Goal: Information Seeking & Learning: Learn about a topic

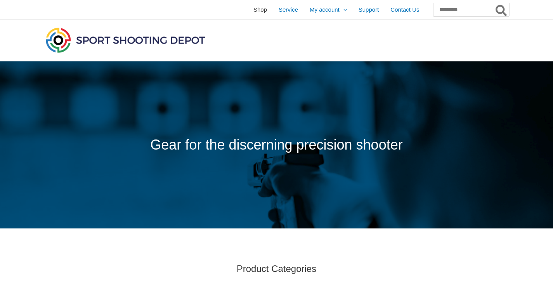
click at [253, 10] on span "Shop" at bounding box center [260, 9] width 14 height 19
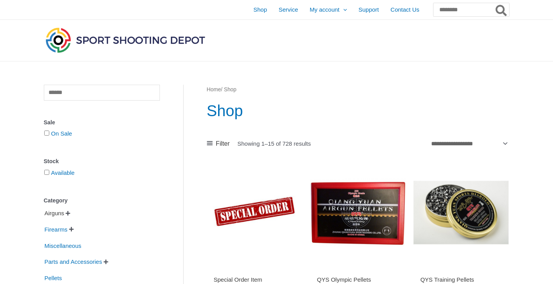
click at [60, 214] on span "Airguns" at bounding box center [54, 213] width 21 height 13
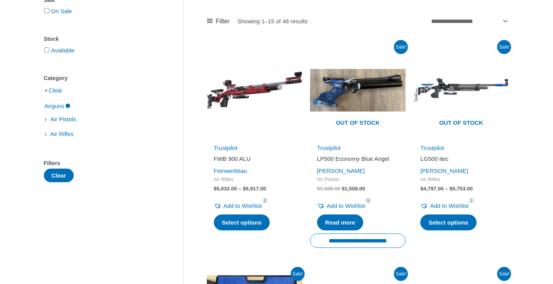
scroll to position [123, 0]
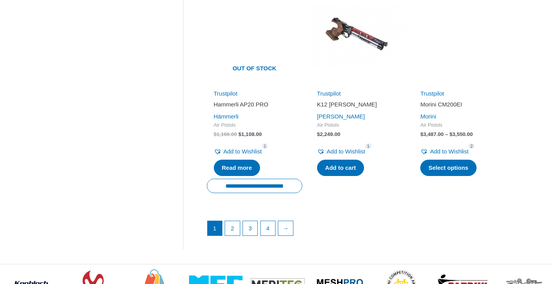
scroll to position [1076, 0]
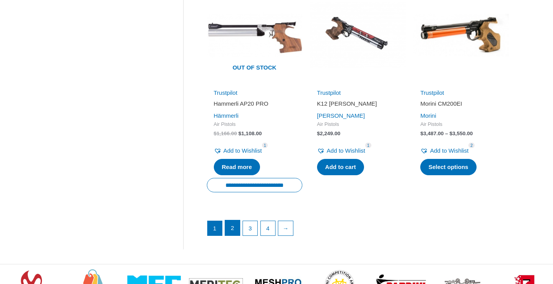
click at [239, 224] on link "2" at bounding box center [232, 228] width 15 height 16
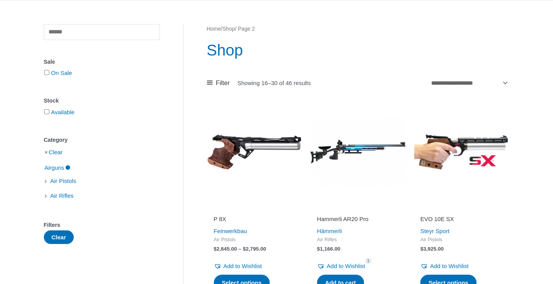
scroll to position [75, 0]
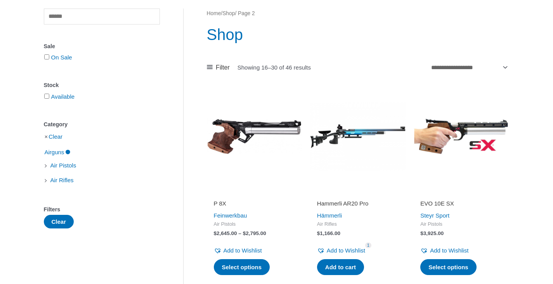
scroll to position [76, 0]
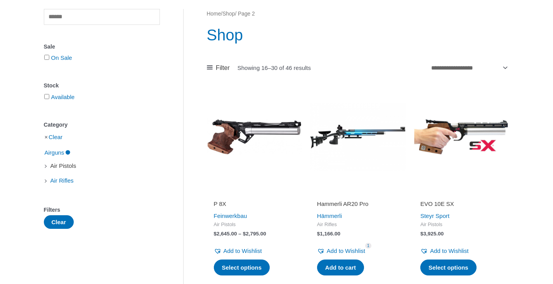
click at [61, 167] on span "Air Pistols" at bounding box center [64, 165] width 28 height 13
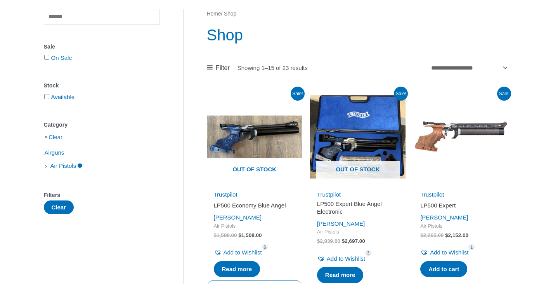
click at [44, 167] on li "Air Pistols" at bounding box center [102, 165] width 116 height 13
click at [45, 168] on li "Air Pistols" at bounding box center [102, 165] width 116 height 13
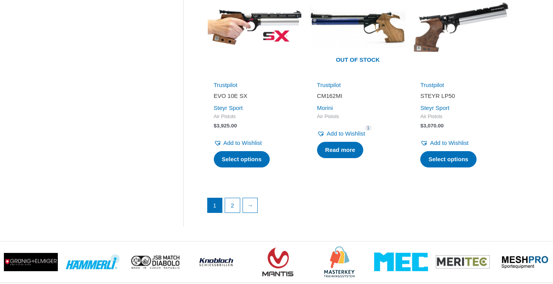
scroll to position [1084, 0]
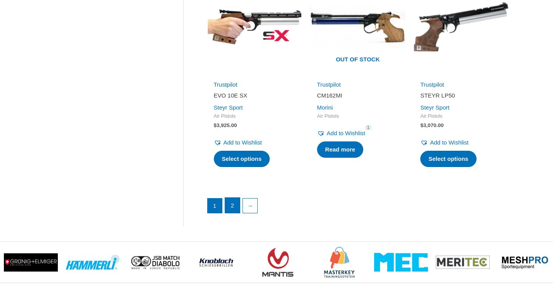
click at [233, 205] on link "2" at bounding box center [232, 206] width 15 height 16
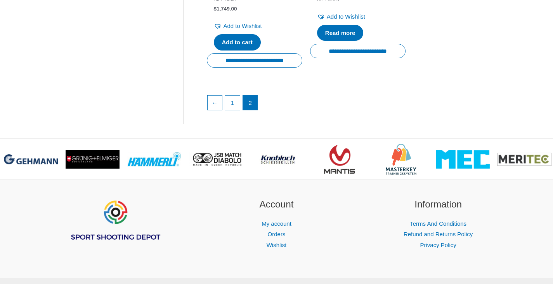
scroll to position [792, 0]
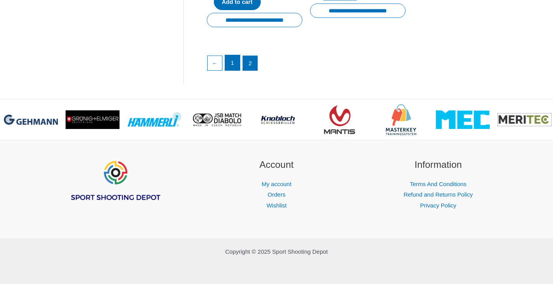
click at [237, 56] on link "1" at bounding box center [232, 63] width 15 height 16
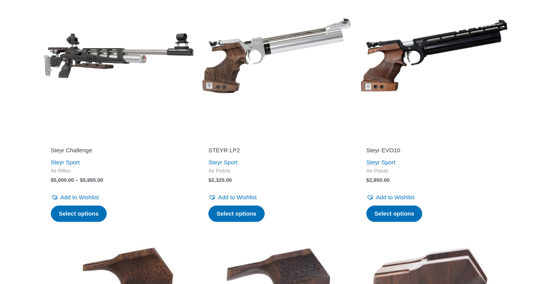
scroll to position [716, 0]
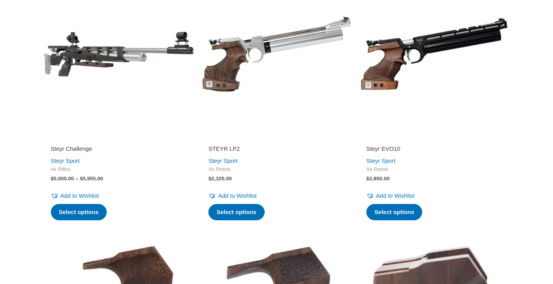
click at [411, 80] on img at bounding box center [434, 54] width 150 height 150
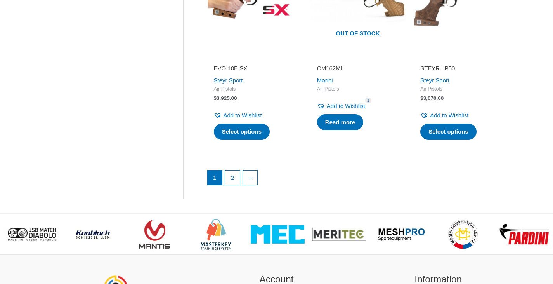
scroll to position [1101, 0]
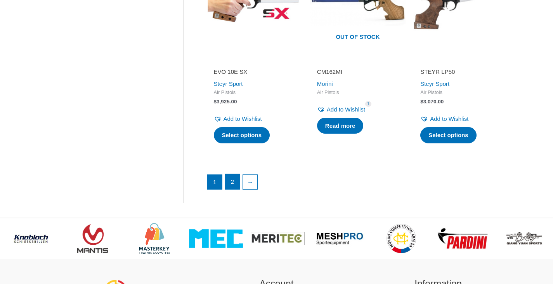
click at [234, 186] on link "2" at bounding box center [232, 182] width 15 height 16
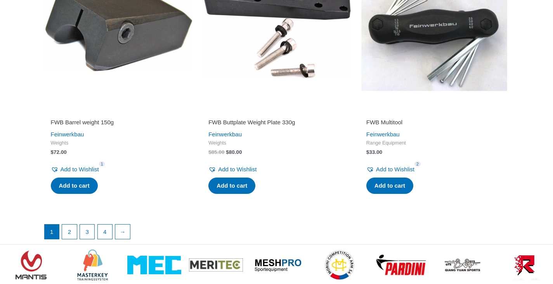
scroll to position [1500, 0]
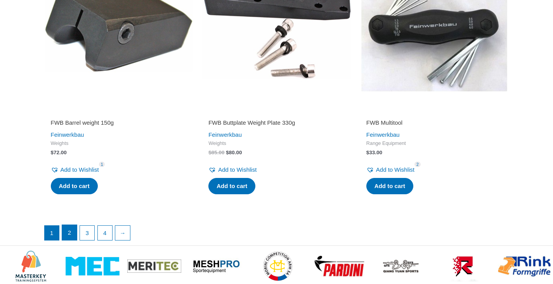
click at [71, 240] on link "2" at bounding box center [69, 233] width 15 height 16
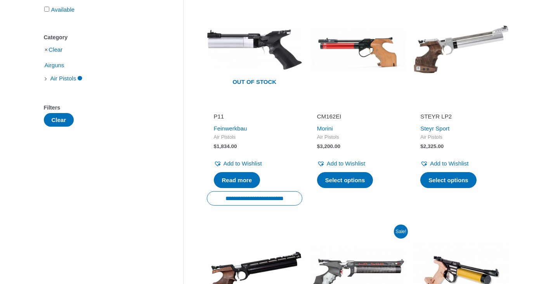
scroll to position [162, 0]
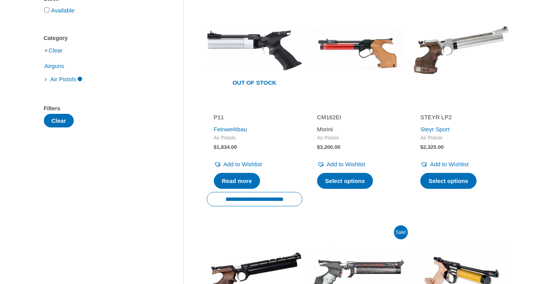
click at [326, 128] on link "Morini" at bounding box center [325, 129] width 16 height 7
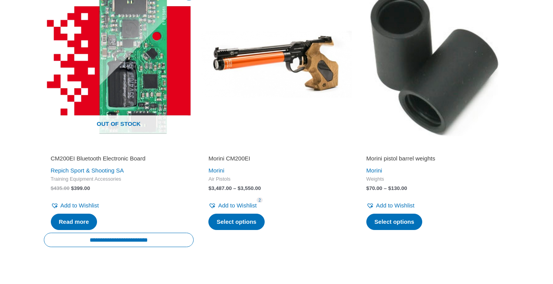
scroll to position [562, 0]
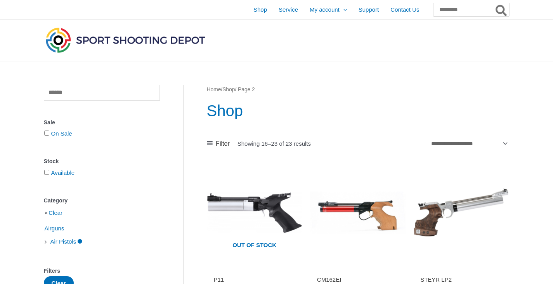
scroll to position [160, 0]
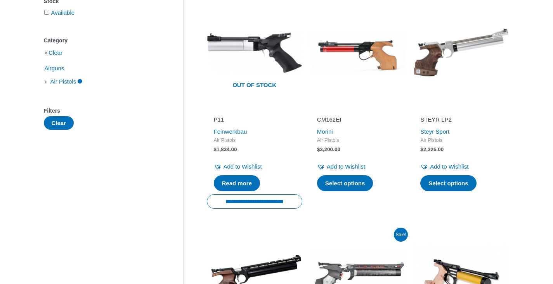
click at [351, 83] on img at bounding box center [357, 52] width 95 height 95
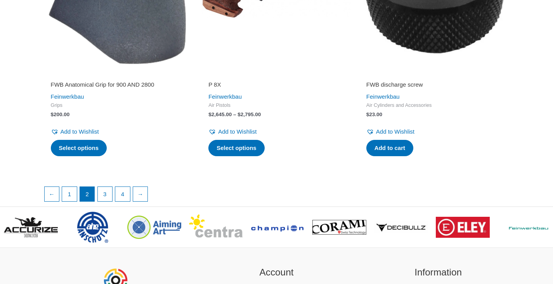
scroll to position [1326, 0]
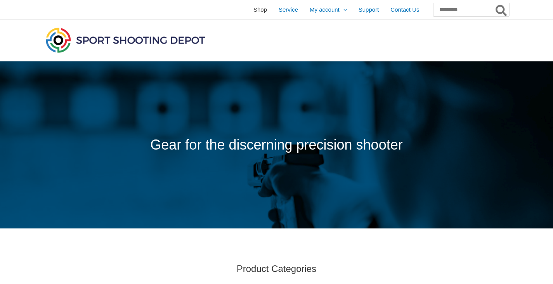
click at [253, 9] on span "Shop" at bounding box center [260, 9] width 14 height 19
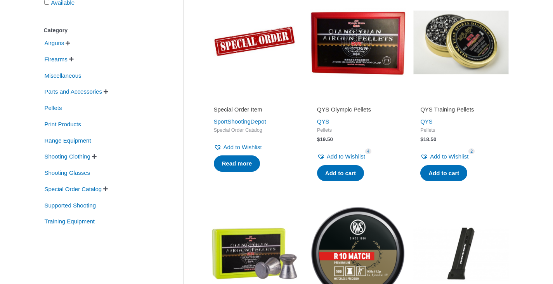
scroll to position [171, 0]
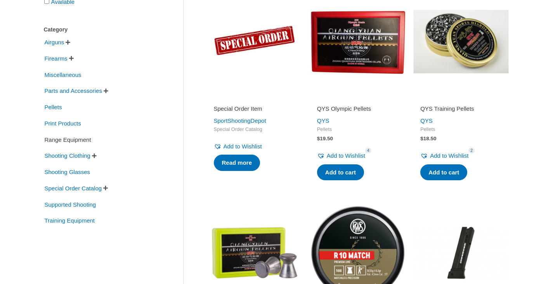
click at [74, 138] on span "Range Equipment" at bounding box center [68, 139] width 48 height 13
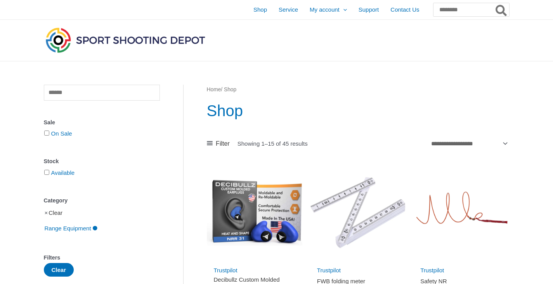
click at [58, 212] on link "Clear" at bounding box center [56, 212] width 14 height 7
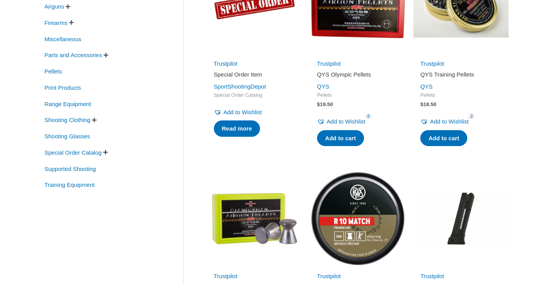
scroll to position [207, 0]
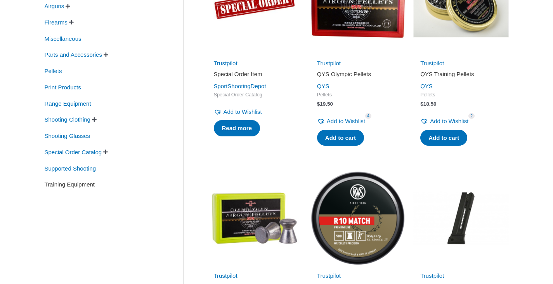
click at [85, 186] on span "Training Equipment" at bounding box center [70, 184] width 52 height 13
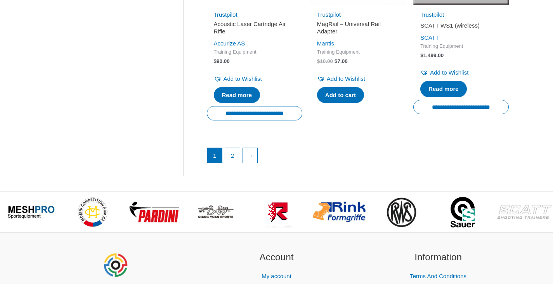
scroll to position [1140, 0]
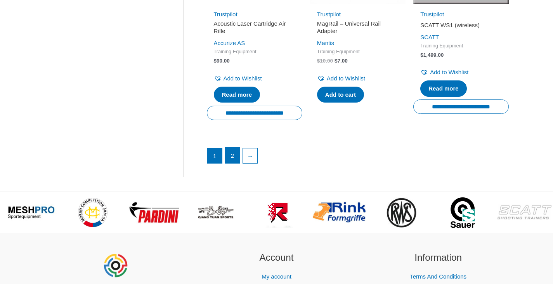
click at [232, 159] on link "2" at bounding box center [232, 156] width 15 height 16
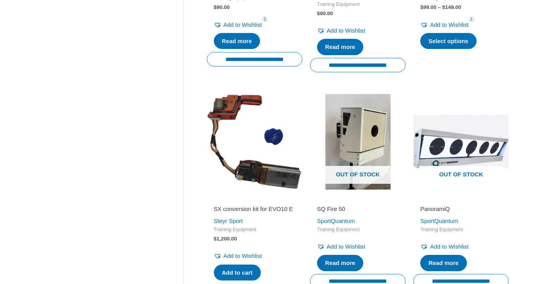
scroll to position [527, 0]
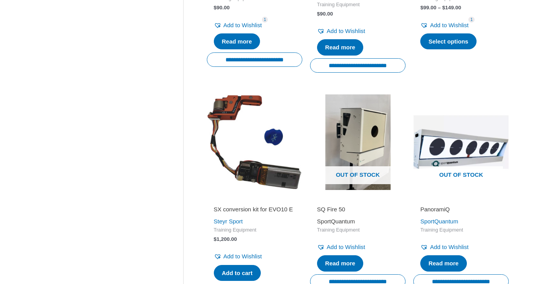
click at [342, 222] on link "SportQuantum" at bounding box center [336, 221] width 38 height 7
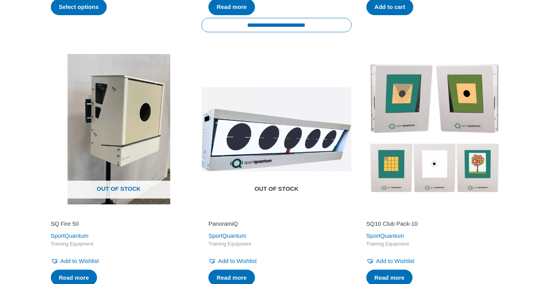
scroll to position [455, 0]
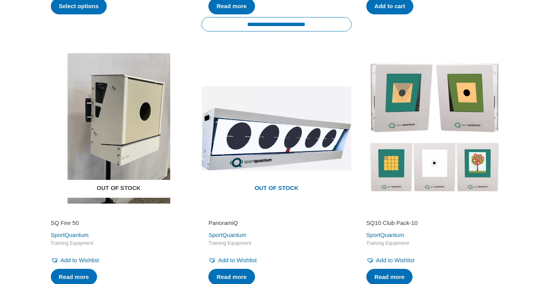
click at [119, 143] on img at bounding box center [119, 128] width 150 height 150
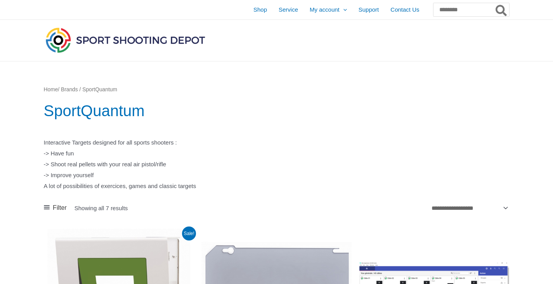
scroll to position [441, 0]
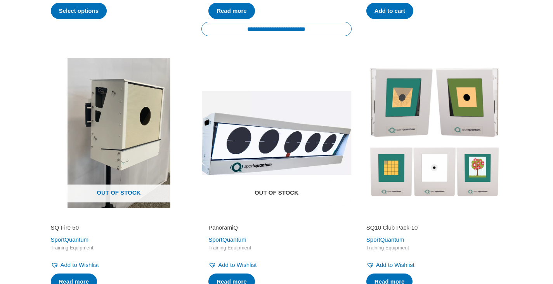
click at [257, 139] on img at bounding box center [276, 133] width 150 height 150
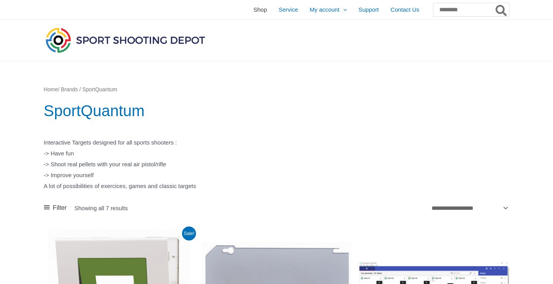
click at [253, 10] on span "Shop" at bounding box center [260, 9] width 14 height 19
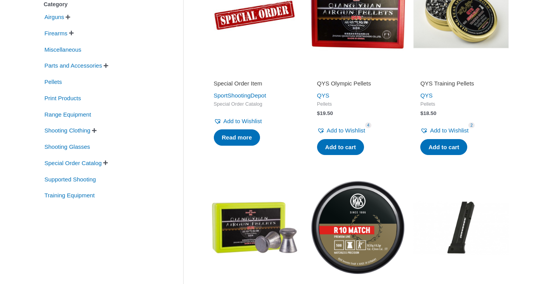
scroll to position [196, 0]
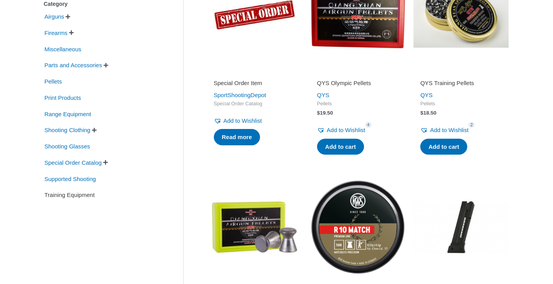
click at [77, 196] on span "Training Equipment" at bounding box center [70, 194] width 52 height 13
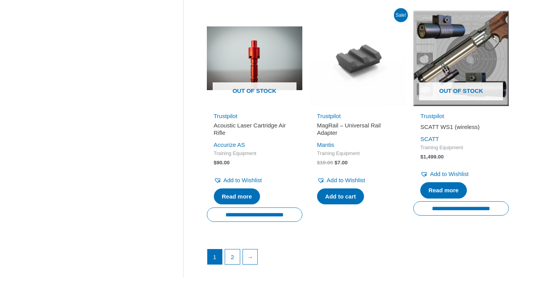
scroll to position [1239, 0]
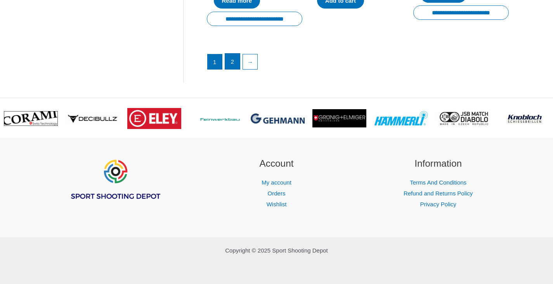
click at [238, 56] on link "2" at bounding box center [232, 62] width 15 height 16
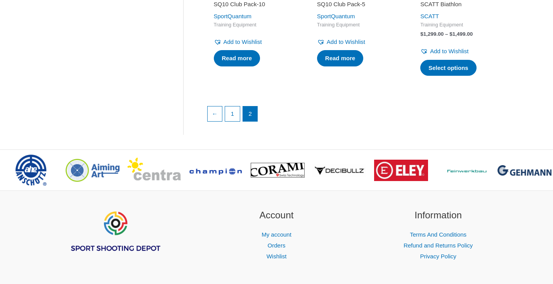
scroll to position [948, 0]
